Goal: Task Accomplishment & Management: Use online tool/utility

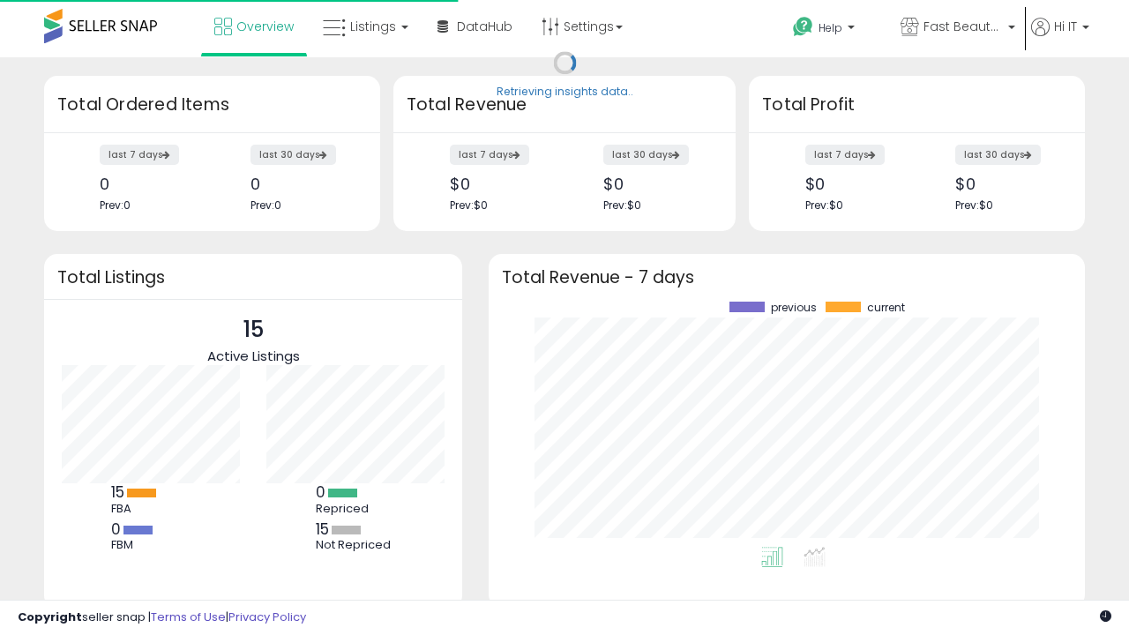
scroll to position [245, 561]
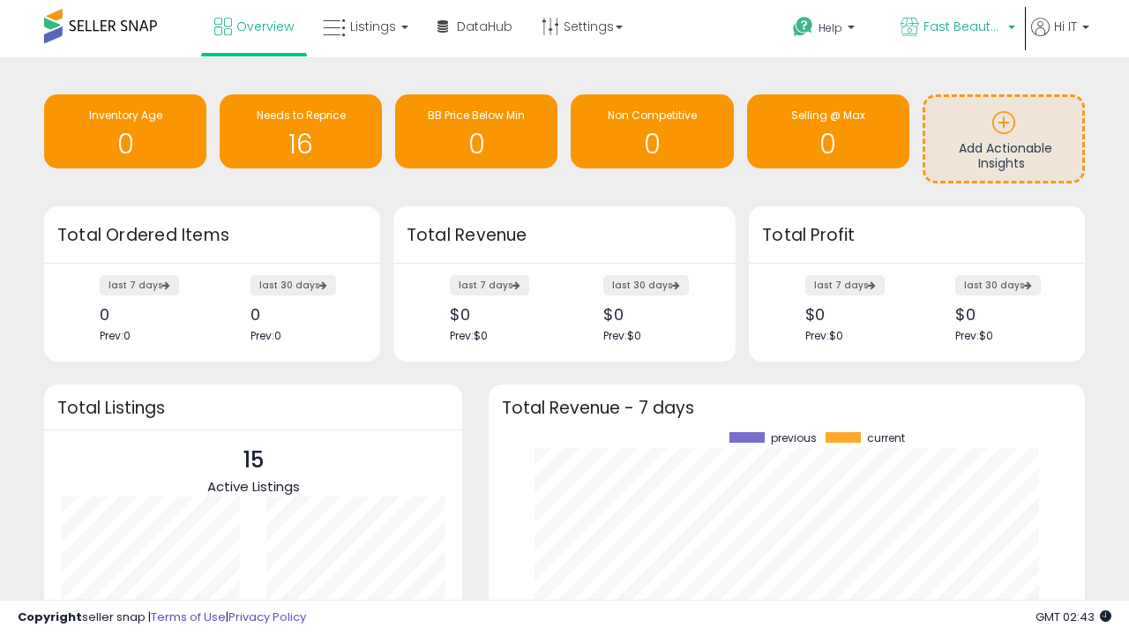
click at [956, 28] on span "Fast Beauty ([GEOGRAPHIC_DATA])" at bounding box center [962, 27] width 79 height 18
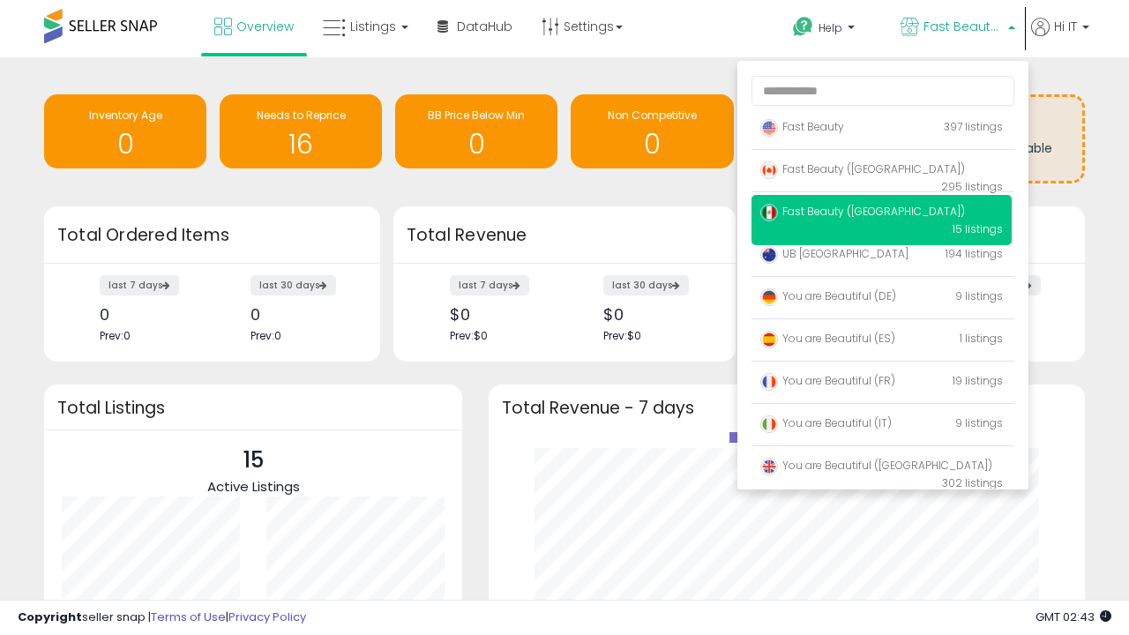
click at [881, 257] on p "UB [GEOGRAPHIC_DATA] 194 listings" at bounding box center [881, 254] width 260 height 35
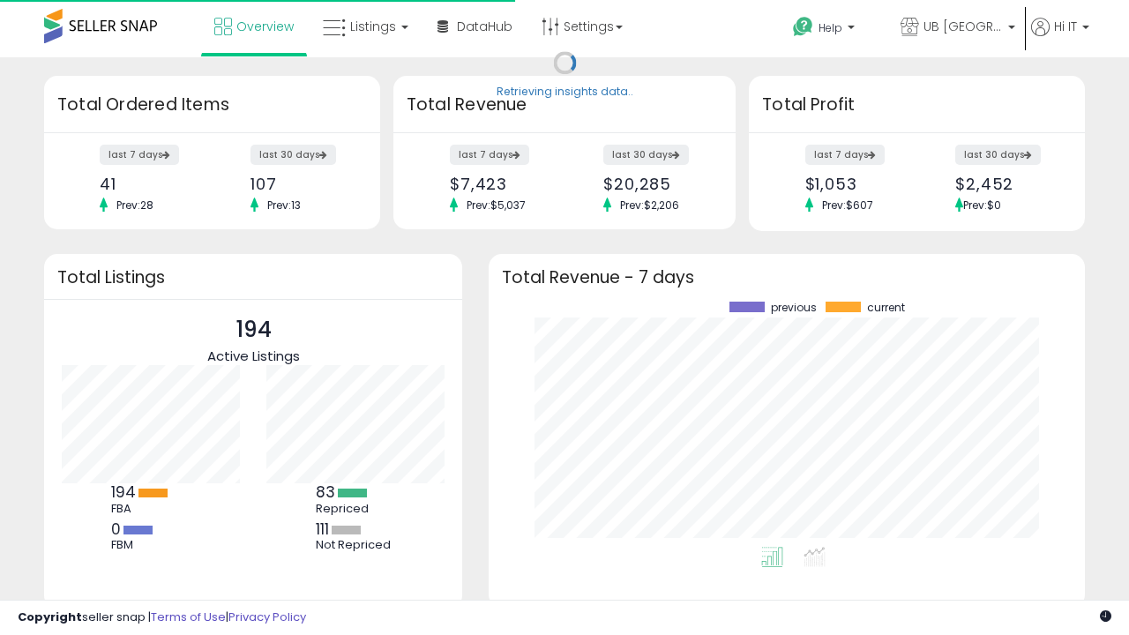
scroll to position [245, 561]
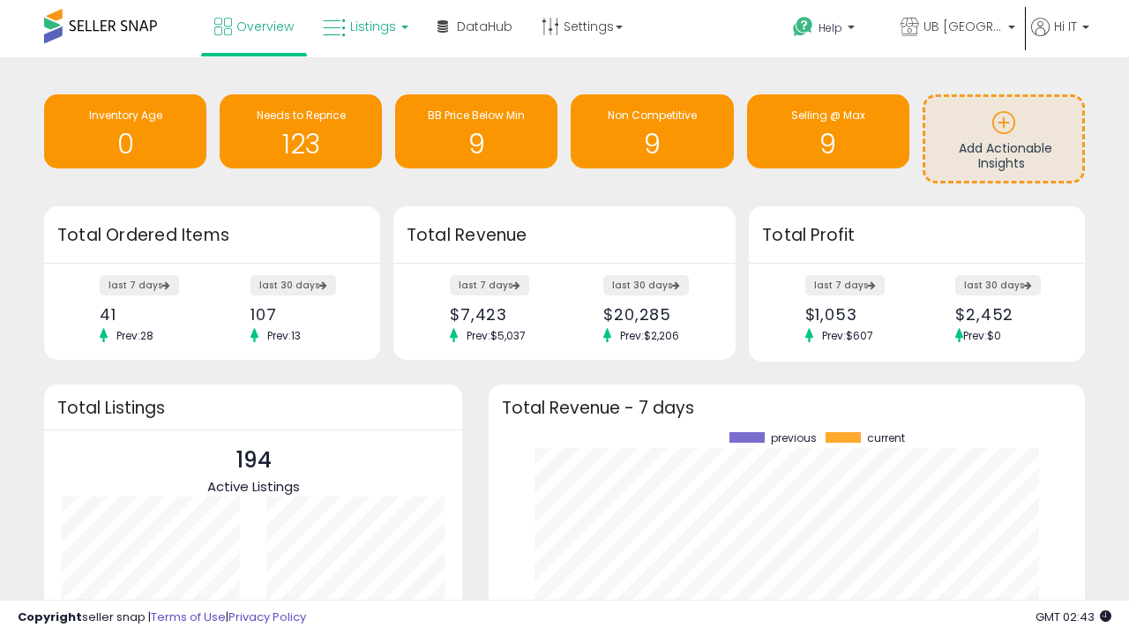
click at [363, 26] on span "Listings" at bounding box center [373, 27] width 46 height 18
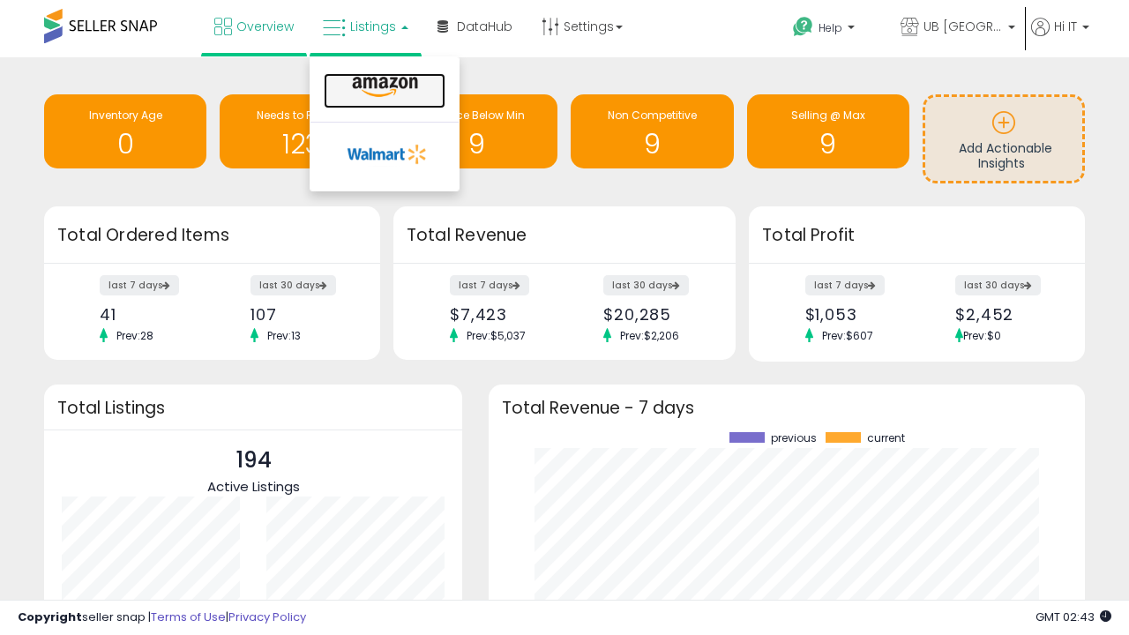
click at [383, 87] on icon at bounding box center [385, 87] width 77 height 23
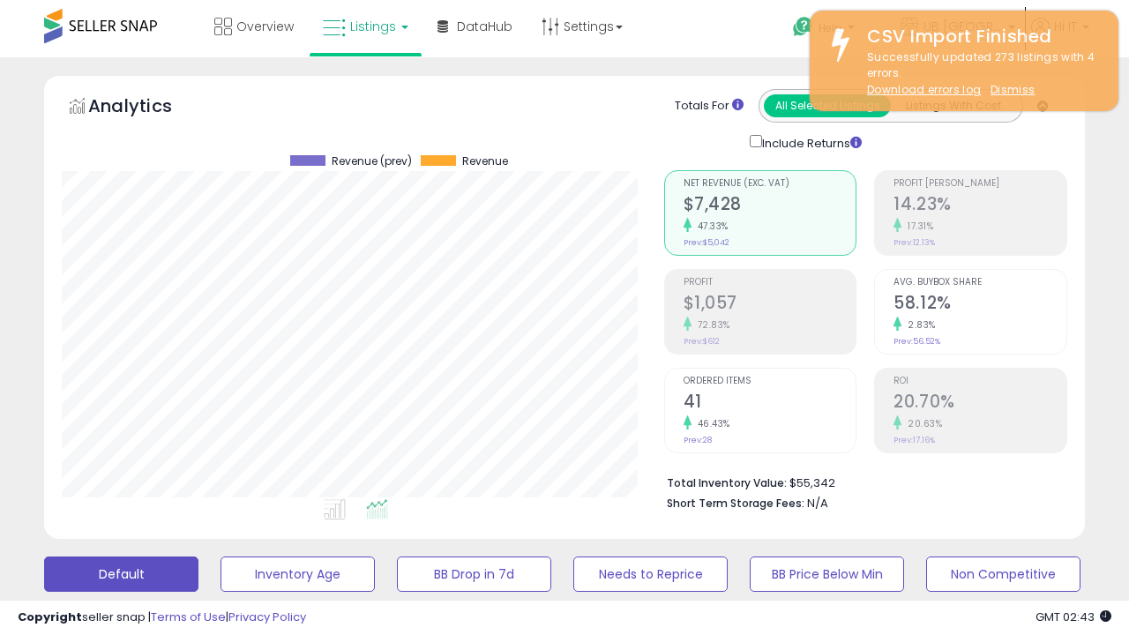
scroll to position [480, 0]
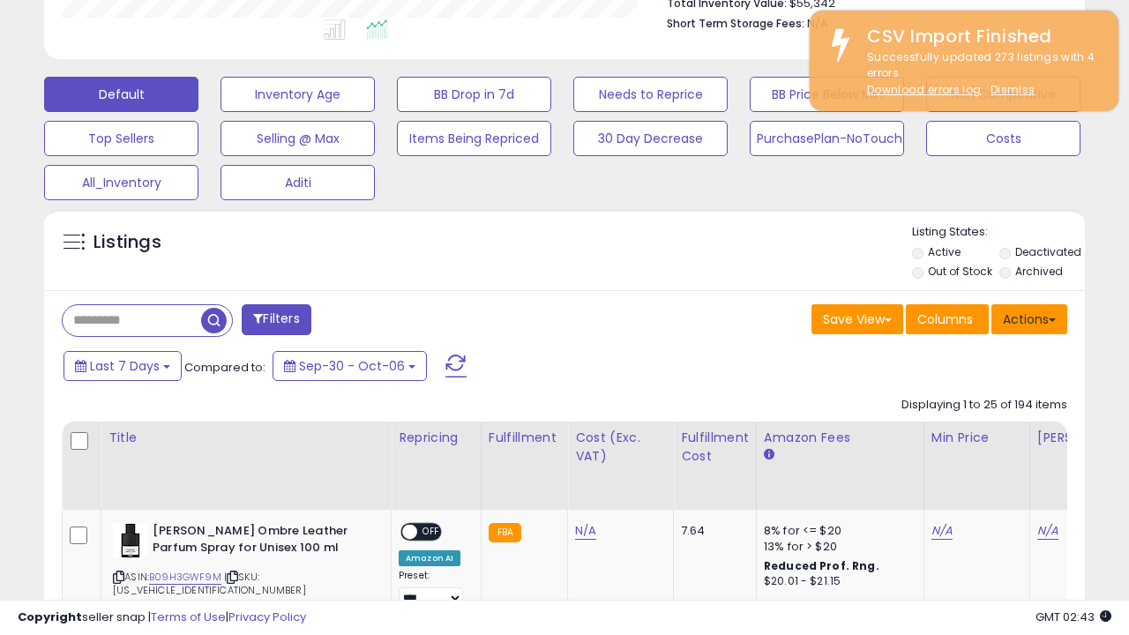
click at [1029, 317] on button "Actions" at bounding box center [1029, 319] width 76 height 30
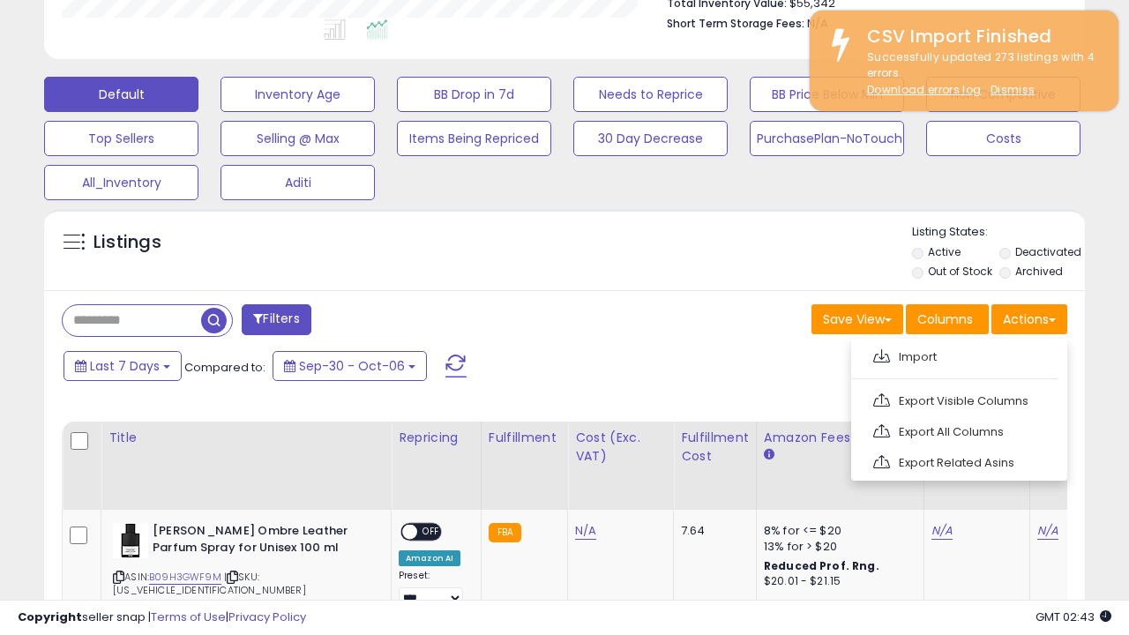
click at [881, 354] on span at bounding box center [881, 355] width 17 height 13
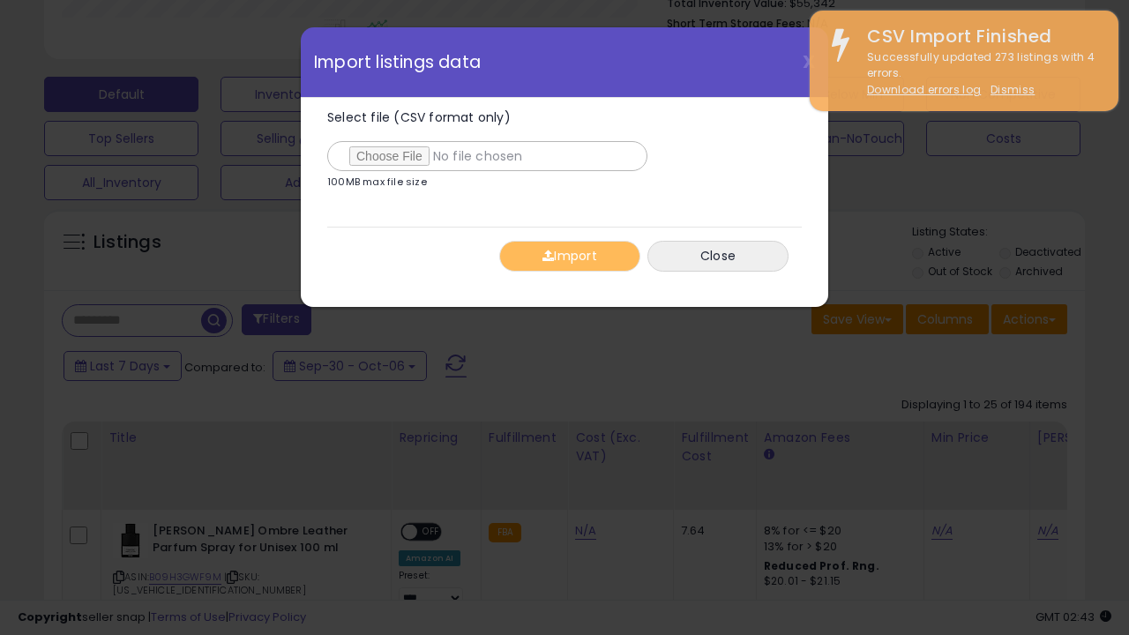
type input "**********"
click at [569, 256] on button "Import" at bounding box center [569, 256] width 141 height 31
